Goal: Navigation & Orientation: Find specific page/section

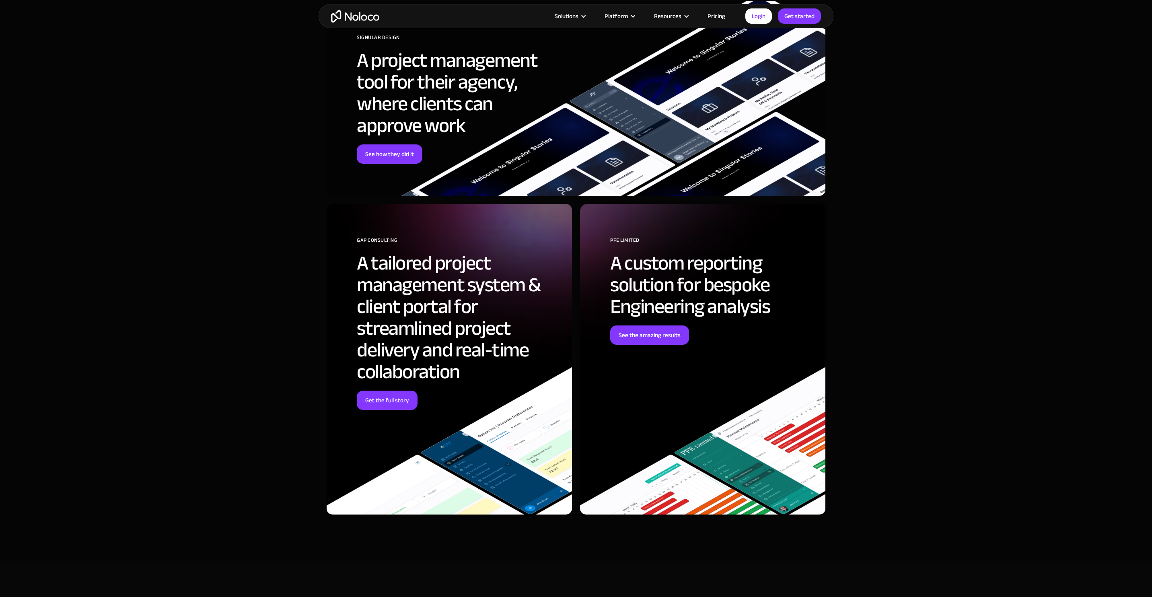
scroll to position [2478, 0]
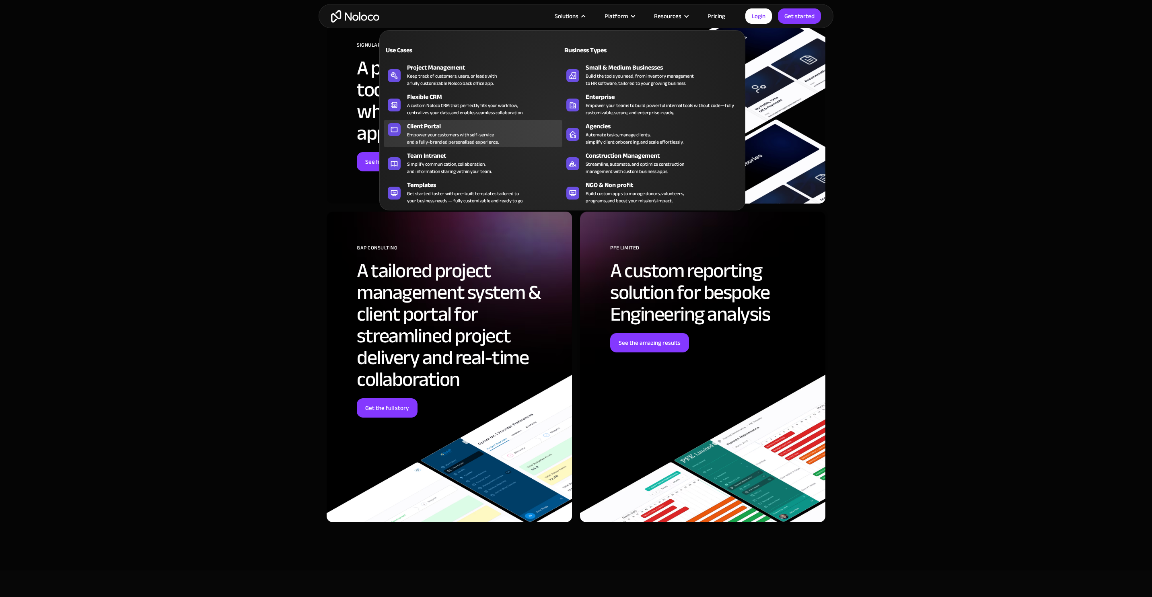
click at [465, 129] on div "Client Portal" at bounding box center [486, 127] width 159 height 10
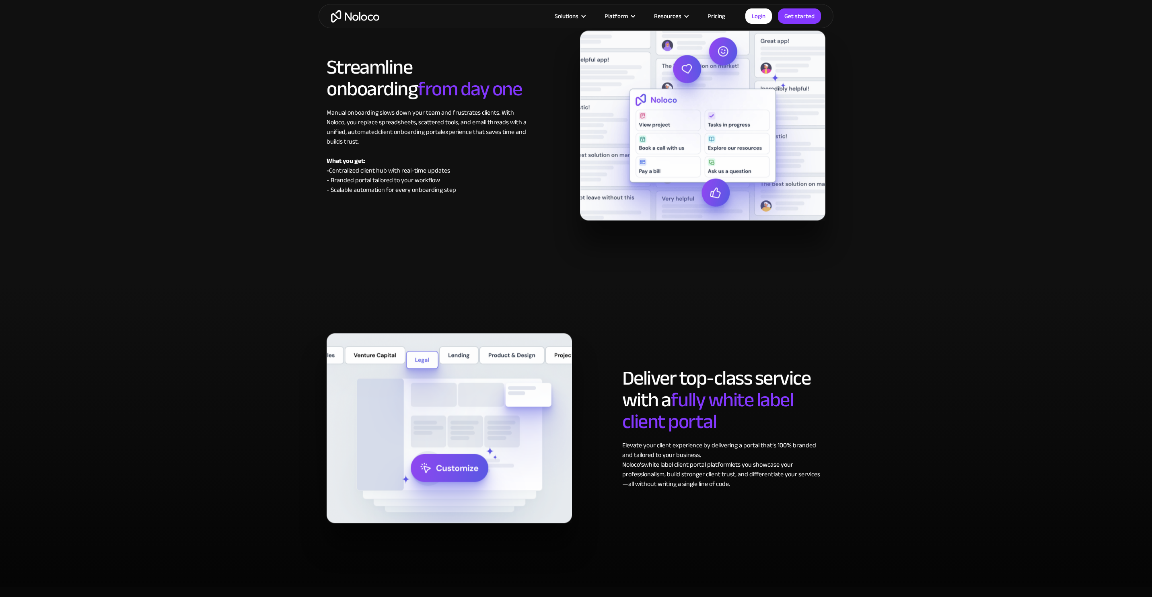
scroll to position [4260, 0]
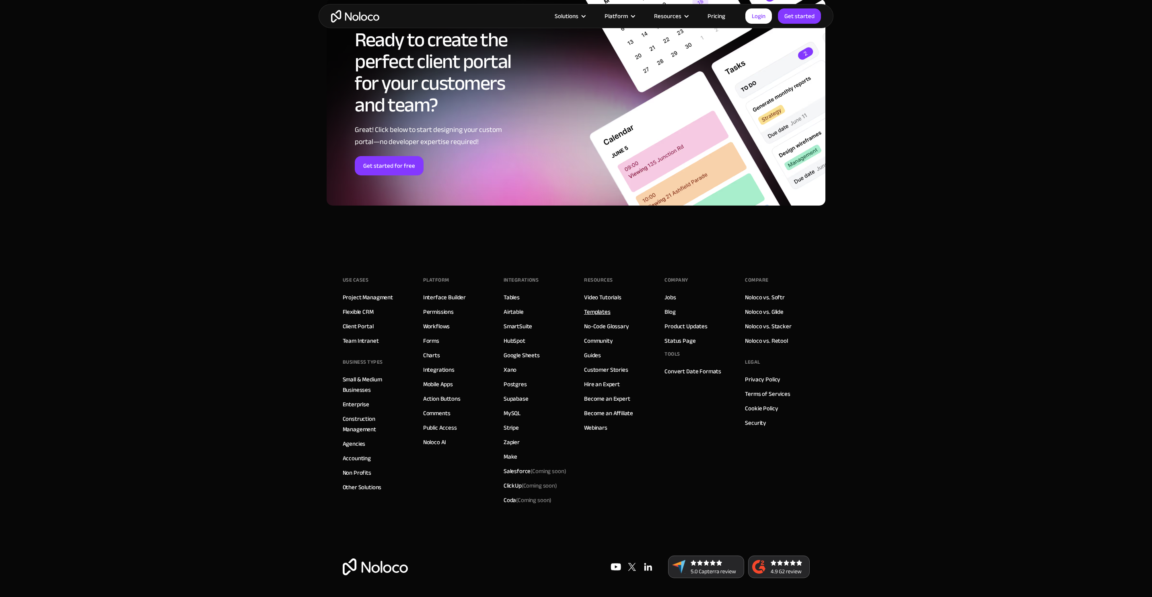
click at [591, 310] on link "Templates" at bounding box center [597, 312] width 27 height 10
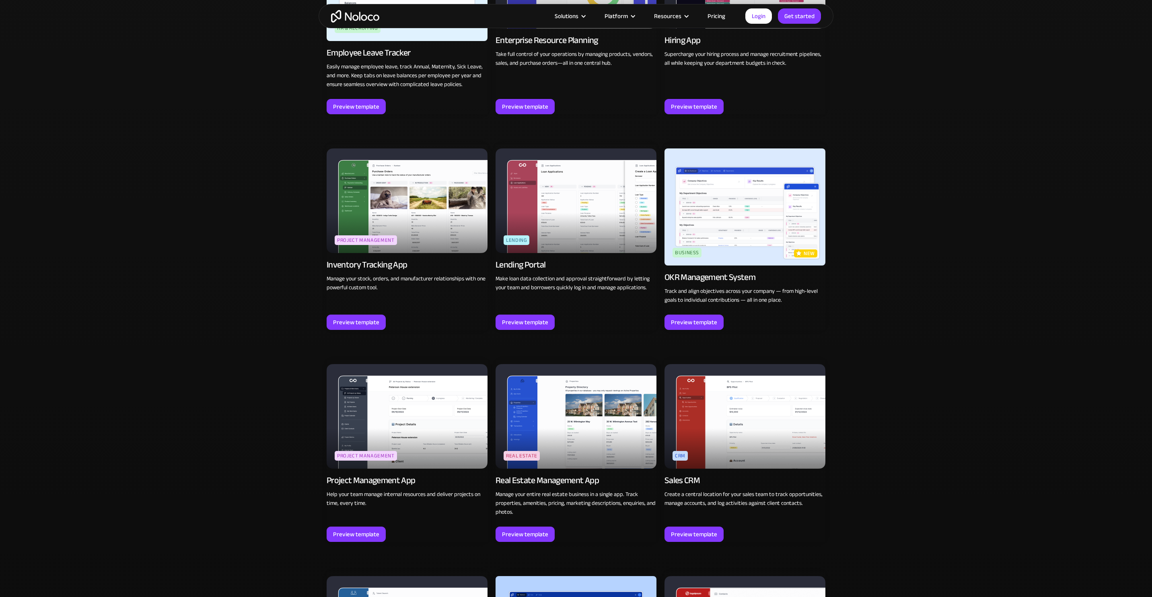
scroll to position [1401, 0]
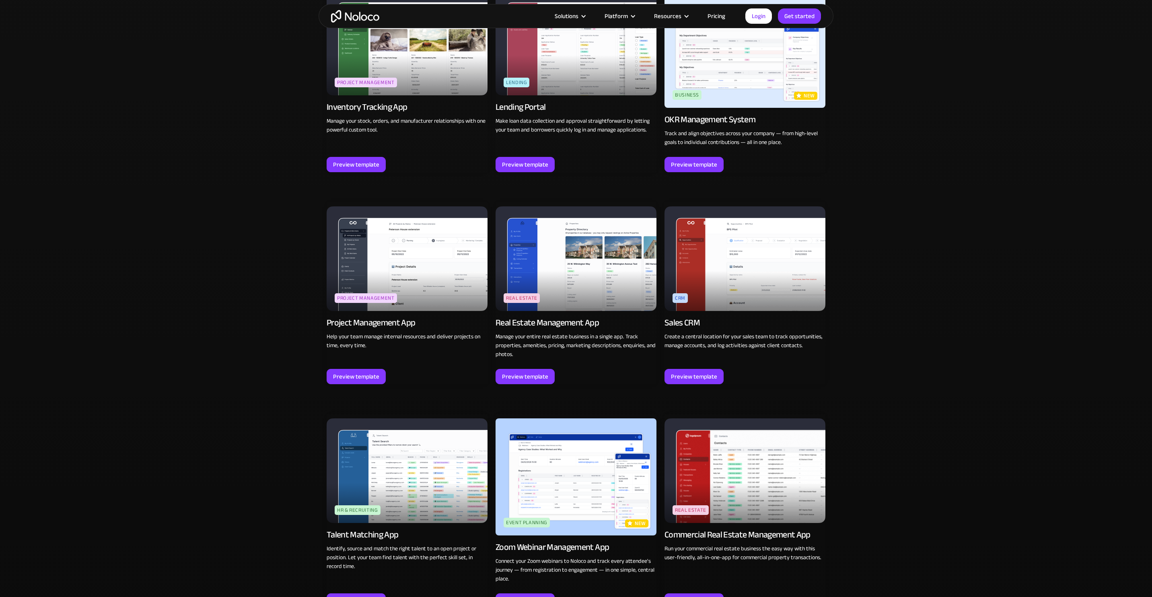
click at [976, 358] on div "Browse professional, no code app templates Explore templates for a wide range o…" at bounding box center [576, 218] width 1152 height 2088
